Goal: Navigation & Orientation: Go to known website

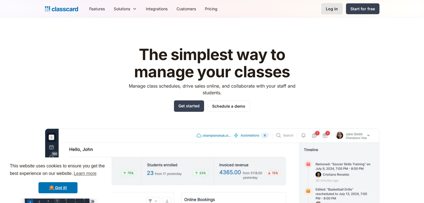
click at [330, 6] on div "Log in" at bounding box center [332, 9] width 12 height 6
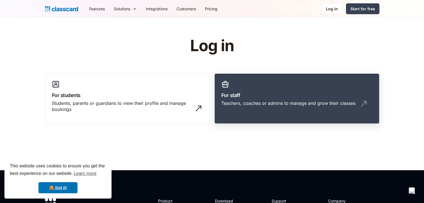
click at [285, 123] on link "For staff Teachers, coaches or admins to manage and grow their classes" at bounding box center [296, 99] width 165 height 51
